Goal: Task Accomplishment & Management: Manage account settings

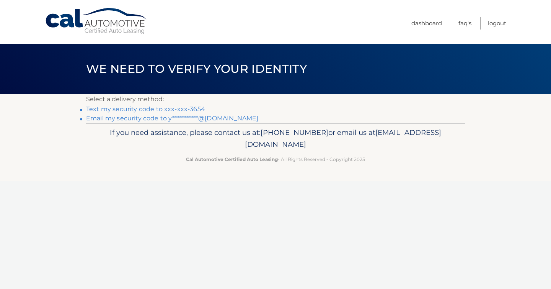
click at [155, 118] on link "**********" at bounding box center [172, 117] width 172 height 7
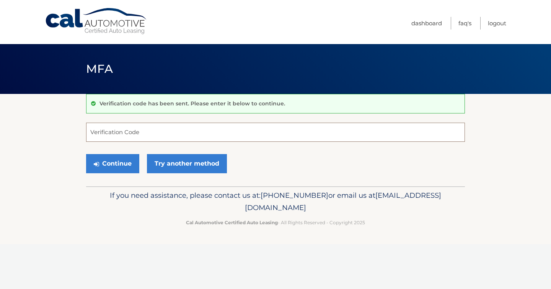
click at [117, 137] on input "Verification Code" at bounding box center [275, 132] width 379 height 19
click at [113, 132] on input "Verification Code" at bounding box center [275, 132] width 379 height 19
click at [213, 136] on input "Verification Code" at bounding box center [275, 132] width 379 height 19
paste input "014093"
type input "014093"
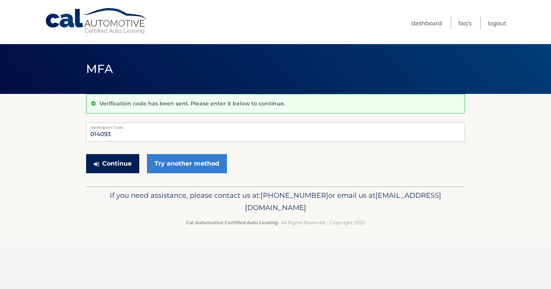
click at [116, 163] on button "Continue" at bounding box center [112, 163] width 53 height 19
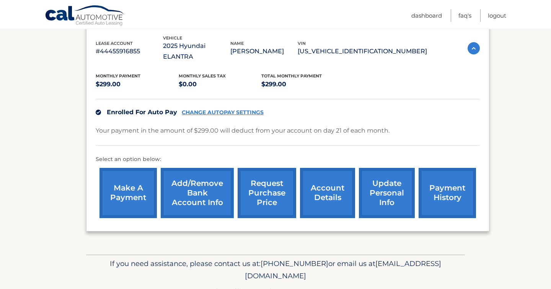
scroll to position [134, 0]
click at [337, 184] on link "account details" at bounding box center [327, 192] width 55 height 50
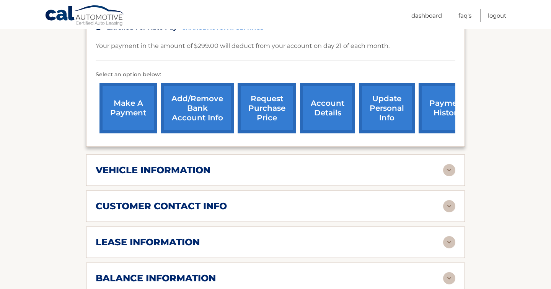
scroll to position [260, 0]
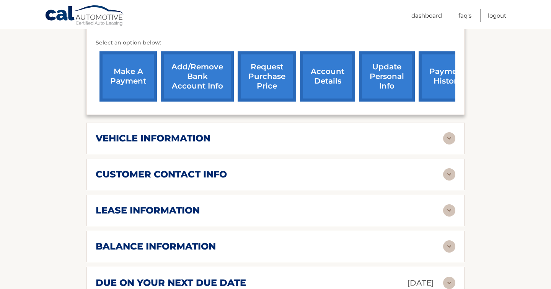
click at [195, 132] on h2 "vehicle information" at bounding box center [153, 137] width 115 height 11
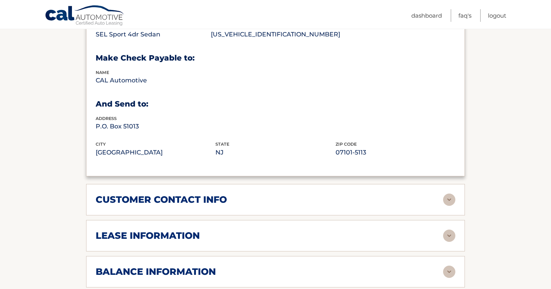
scroll to position [429, 0]
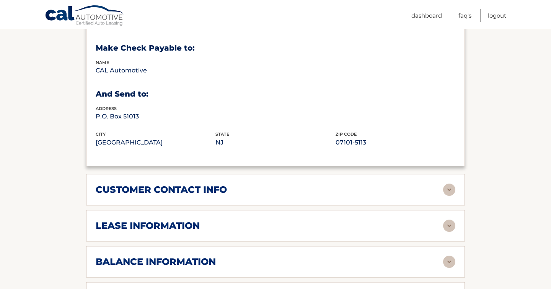
click at [189, 174] on div "customer contact info full name YOSI HOFFMAN street address 89 LASALLE AVE city…" at bounding box center [275, 189] width 379 height 31
click at [189, 184] on h2 "customer contact info" at bounding box center [161, 189] width 131 height 11
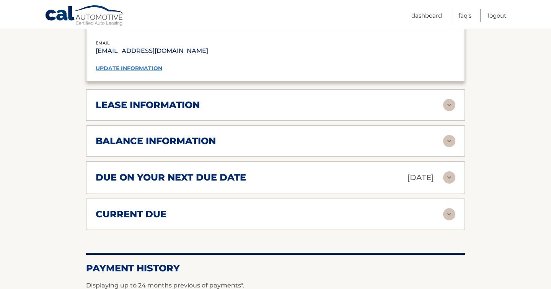
scroll to position [705, 0]
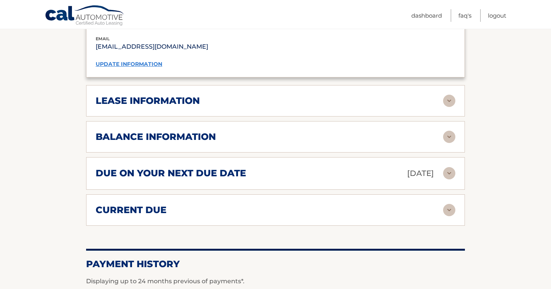
click at [179, 95] on h2 "lease information" at bounding box center [148, 100] width 104 height 11
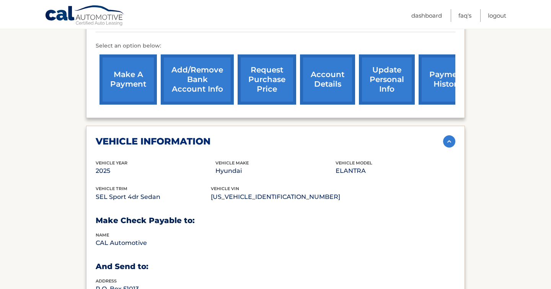
scroll to position [257, 0]
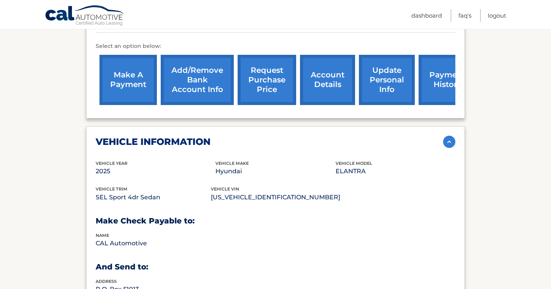
click at [387, 69] on link "update personal info" at bounding box center [387, 80] width 56 height 50
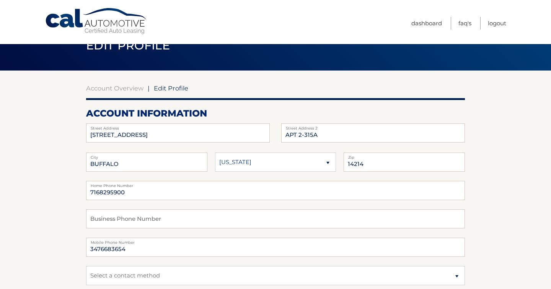
scroll to position [36, 0]
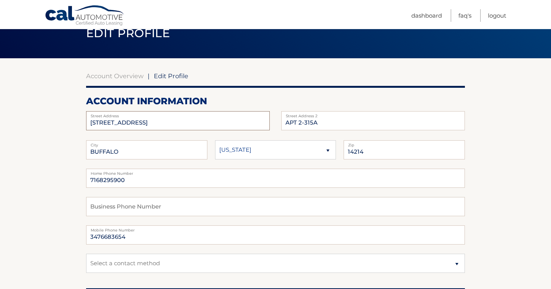
drag, startPoint x: 97, startPoint y: 122, endPoint x: 87, endPoint y: 122, distance: 10.3
click at [87, 122] on input "89 LASALLE AVE" at bounding box center [178, 120] width 184 height 19
type input "[STREET_ADDRESS]"
drag, startPoint x: 332, startPoint y: 121, endPoint x: 247, endPoint y: 123, distance: 84.3
click at [247, 111] on div "98 LASALLE AVE Street Address APT 2-315A Street Address 2" at bounding box center [275, 111] width 379 height 0
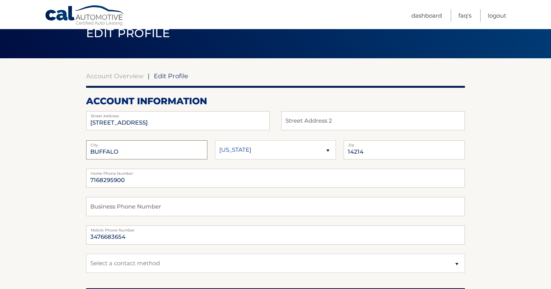
click at [93, 148] on input "BUFFALO" at bounding box center [146, 149] width 121 height 19
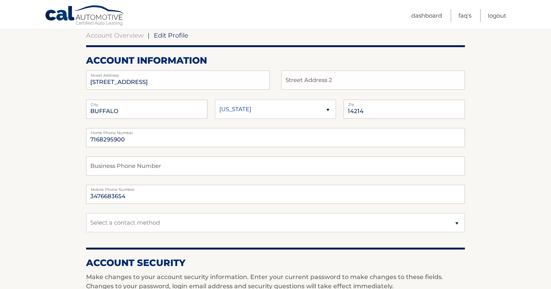
scroll to position [77, 0]
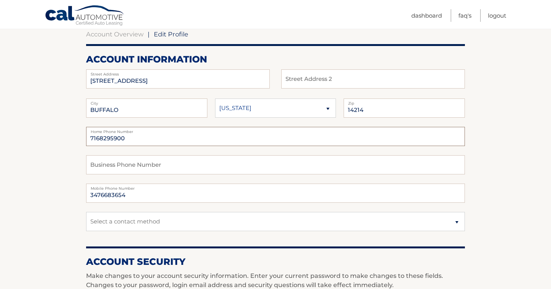
click at [128, 139] on input "7168295900" at bounding box center [275, 136] width 379 height 19
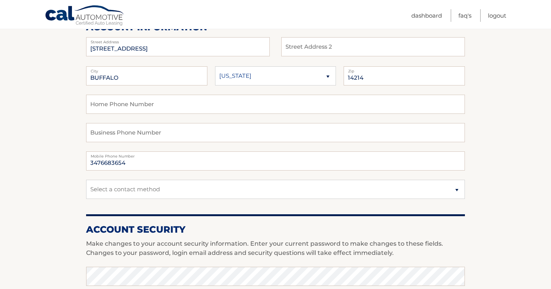
scroll to position [118, 0]
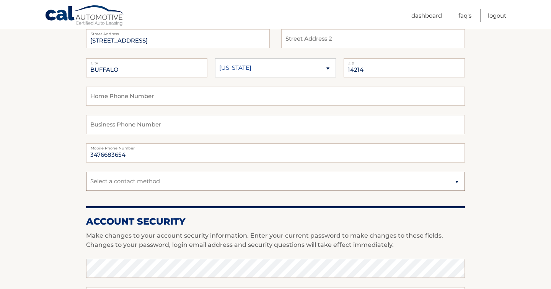
click at [130, 187] on select "Select a contact method Mobile Home" at bounding box center [275, 181] width 379 height 19
select select "1"
click at [70, 197] on section "Account Overview | Edit Profile account information 98 LASALLE AVE Street Addre…" at bounding box center [275, 254] width 551 height 557
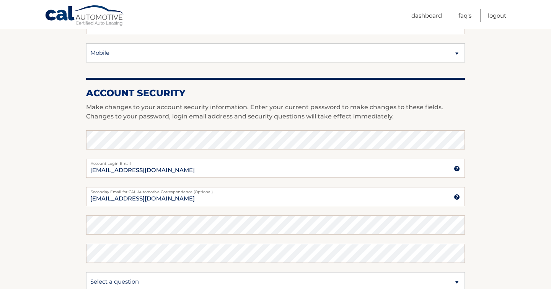
scroll to position [255, 0]
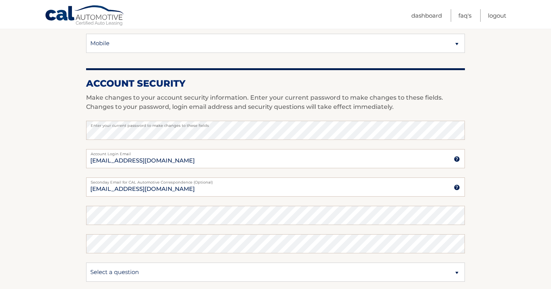
click at [79, 190] on section "Account Overview | Edit Profile account information 98 LASALLE AVE Street Addre…" at bounding box center [275, 116] width 551 height 557
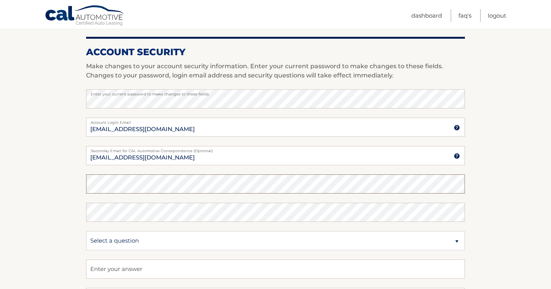
scroll to position [286, 0]
click at [50, 94] on section "Account Overview | Edit Profile account information 98 LASALLE AVE Street Addre…" at bounding box center [275, 86] width 551 height 557
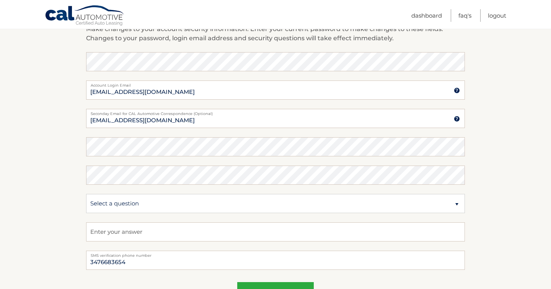
scroll to position [421, 0]
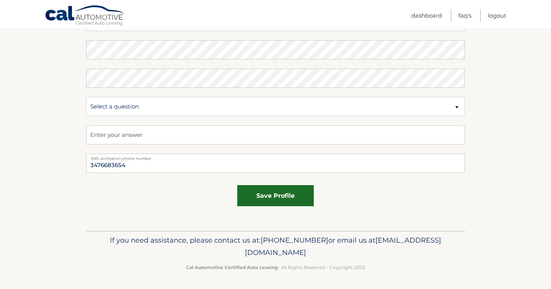
click at [269, 193] on button "save profile" at bounding box center [275, 195] width 77 height 21
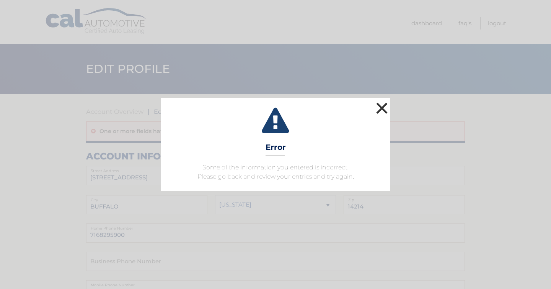
click at [378, 109] on button "×" at bounding box center [381, 107] width 15 height 15
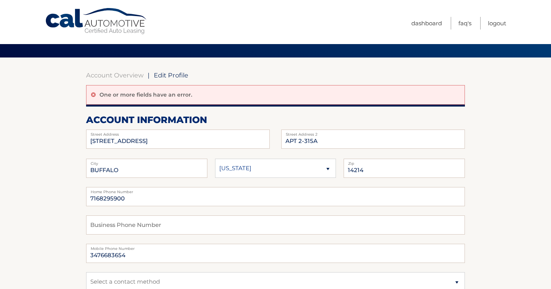
scroll to position [19, 0]
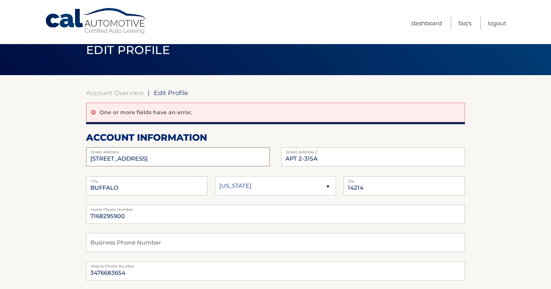
drag, startPoint x: 97, startPoint y: 158, endPoint x: 85, endPoint y: 158, distance: 11.5
type input "98 LASALLE AVE"
click at [295, 160] on input "APT 2-315A" at bounding box center [373, 156] width 184 height 19
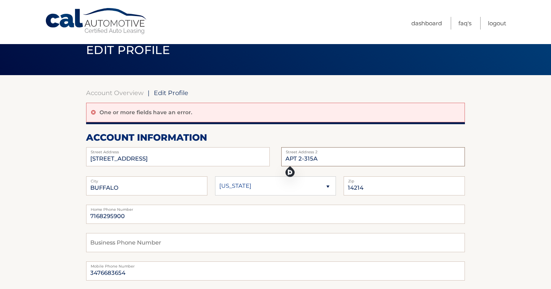
click at [295, 160] on input "APT 2-315A" at bounding box center [373, 156] width 184 height 19
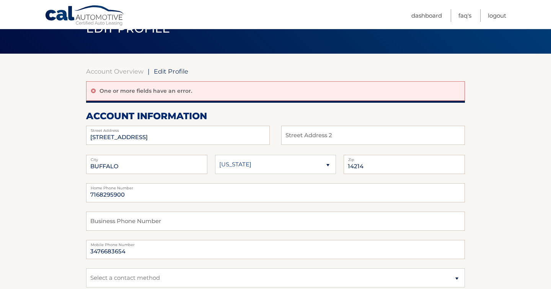
scroll to position [44, 0]
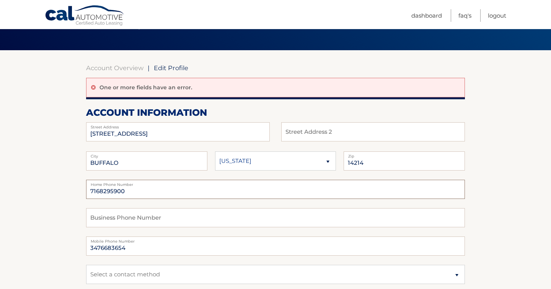
click at [87, 189] on input "7168295900" at bounding box center [275, 189] width 379 height 19
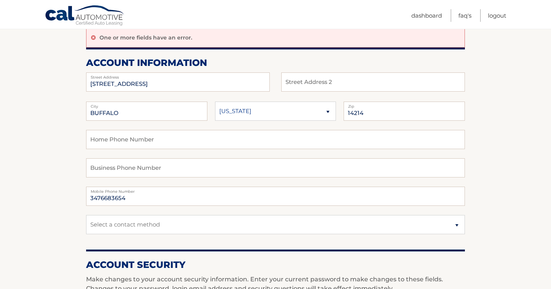
click at [69, 181] on section "Account Overview | Edit Profile One or more fields have an error. account infor…" at bounding box center [275, 288] width 551 height 577
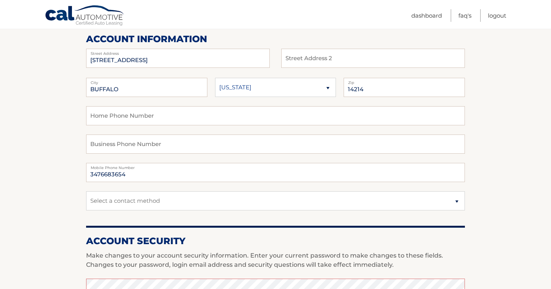
scroll to position [152, 0]
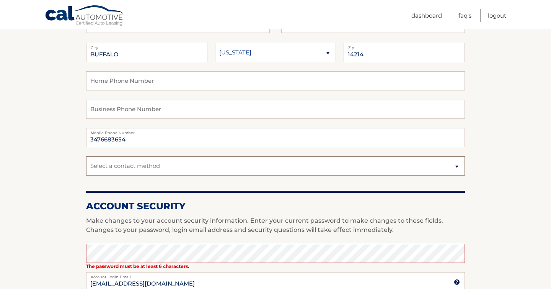
click at [110, 173] on select "Select a contact method Mobile Home" at bounding box center [275, 165] width 379 height 19
select select "1"
click at [25, 211] on section "Account Overview | Edit Profile One or more fields have an error. account infor…" at bounding box center [275, 230] width 551 height 577
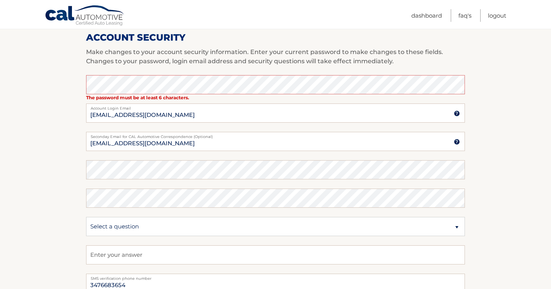
scroll to position [429, 0]
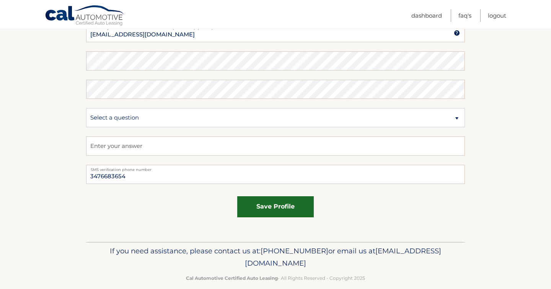
click at [256, 205] on button "save profile" at bounding box center [275, 206] width 77 height 21
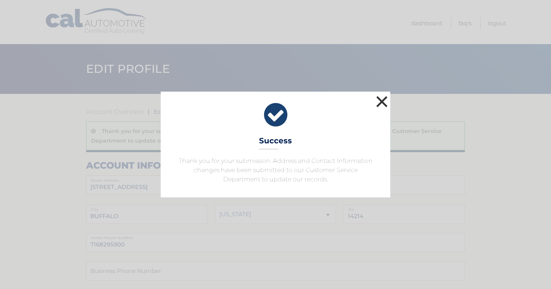
click at [382, 98] on button "×" at bounding box center [381, 101] width 15 height 15
